Goal: Task Accomplishment & Management: Manage account settings

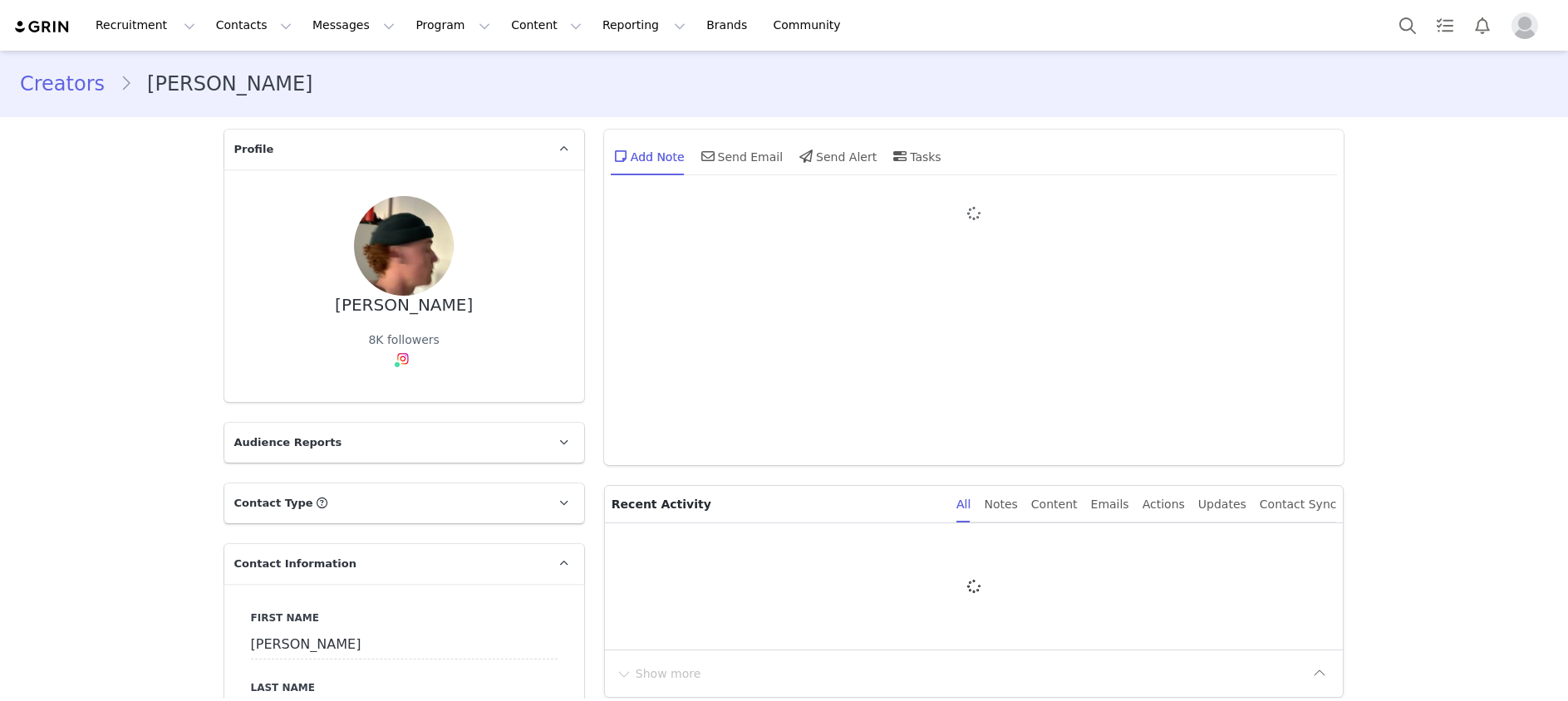
type input "+61 ([GEOGRAPHIC_DATA])"
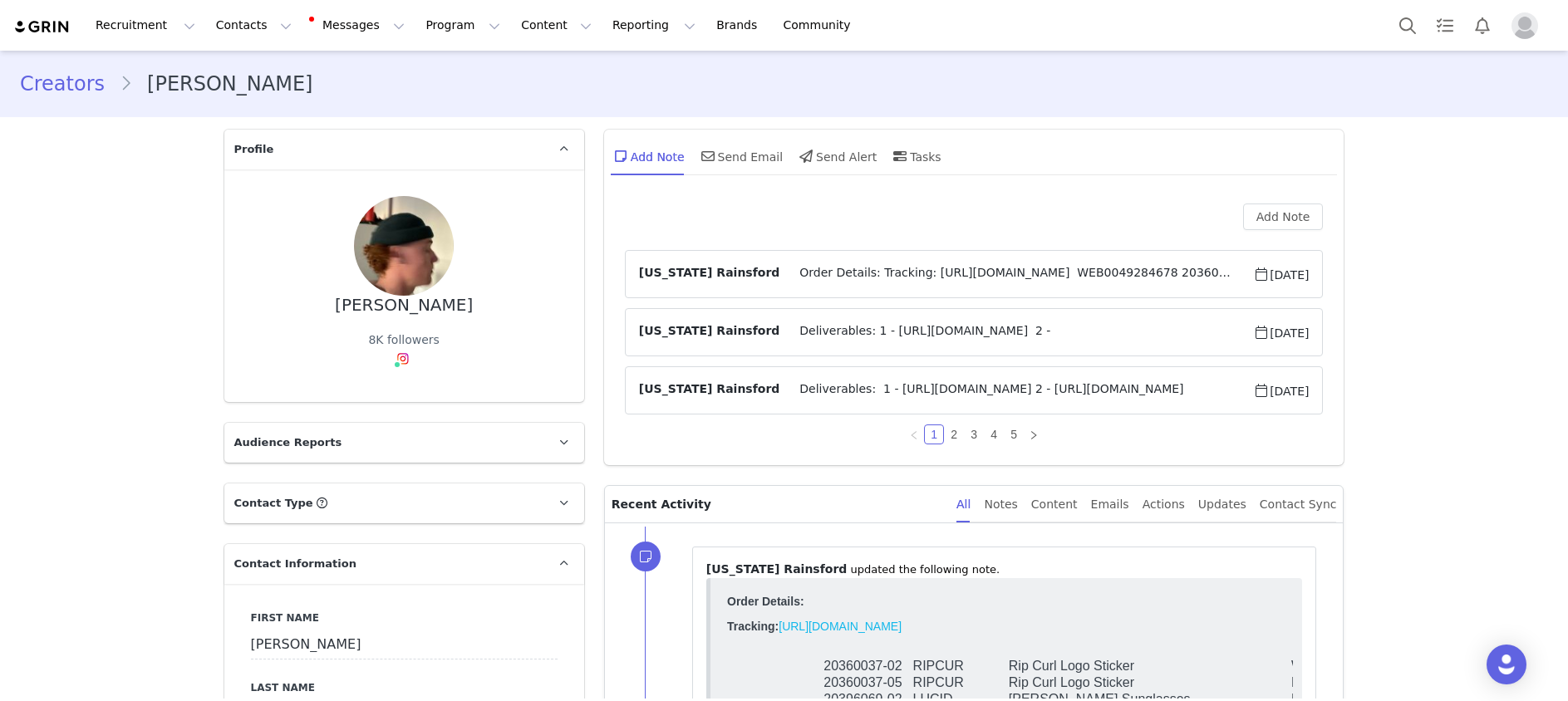
click at [1028, 266] on span "Order Details: Tracking: [URL][DOMAIN_NAME] WEB0049284678 20360037-02 RIPCUR Ri…" at bounding box center [1016, 273] width 473 height 20
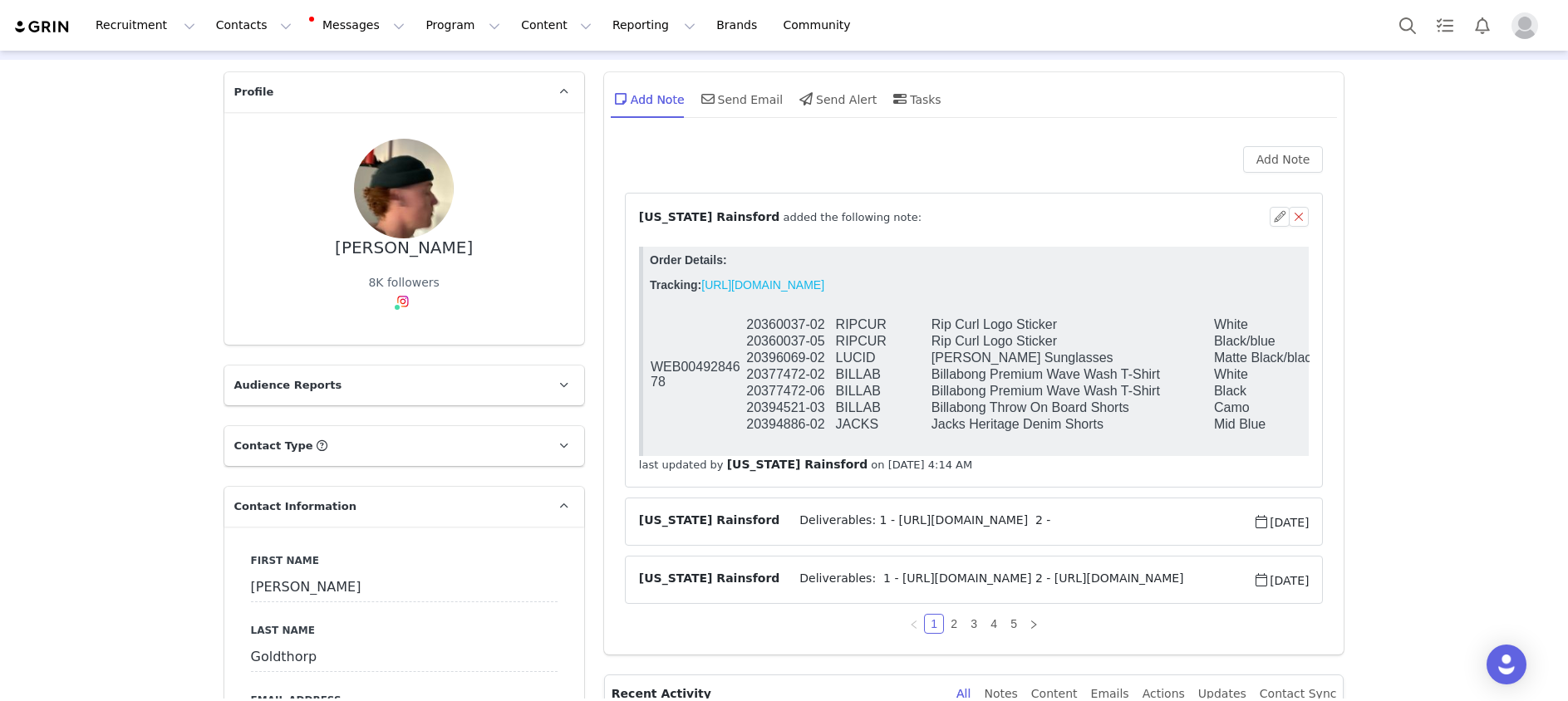
scroll to position [63, 0]
